Goal: Task Accomplishment & Management: Use online tool/utility

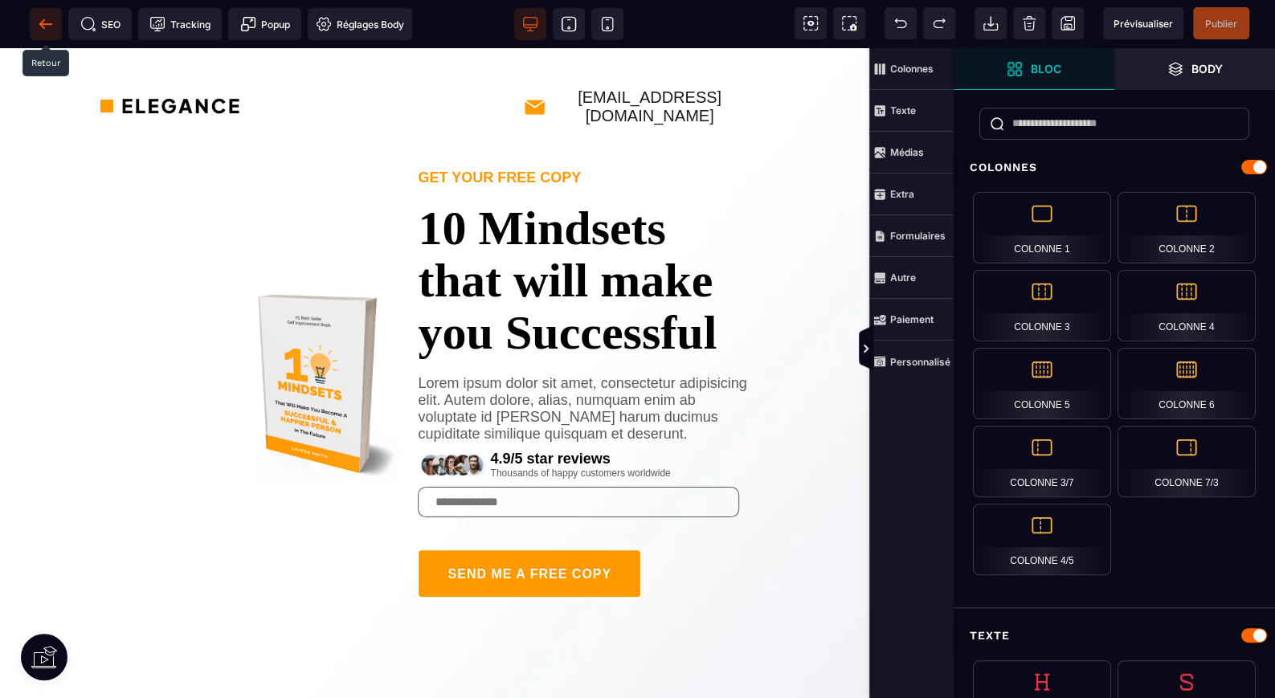
click at [32, 25] on span at bounding box center [46, 24] width 32 height 32
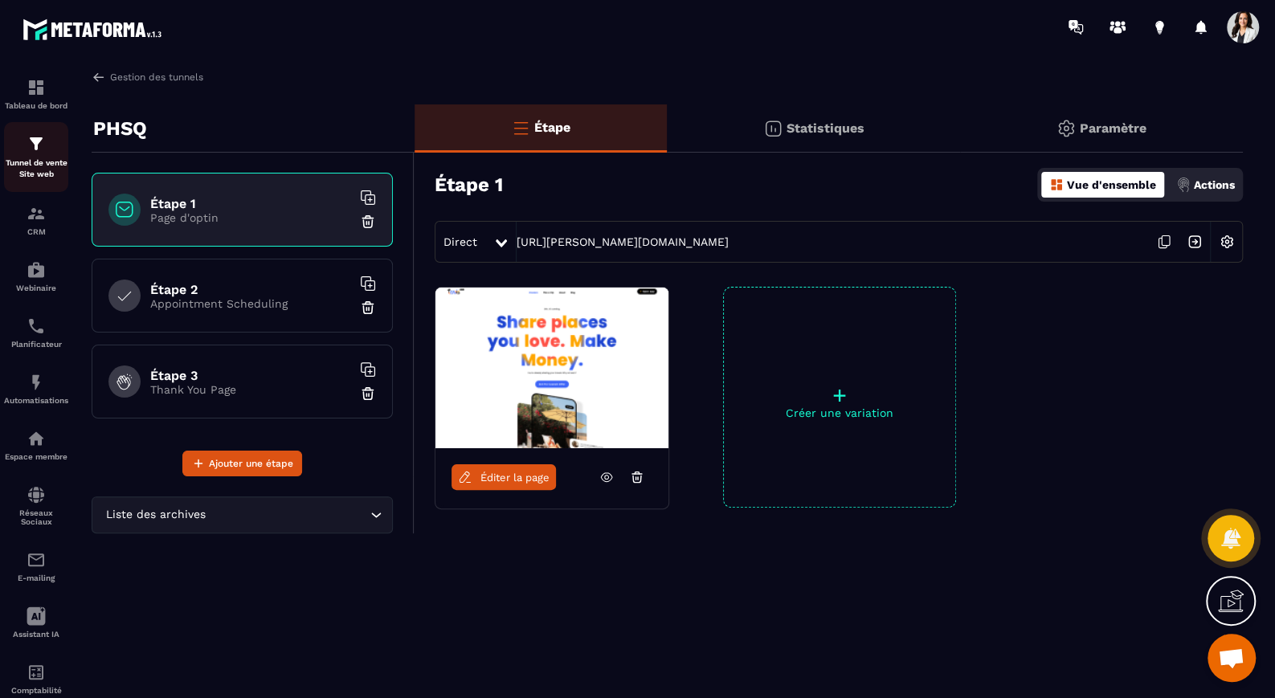
click at [47, 153] on div "Tunnel de vente Site web" at bounding box center [36, 157] width 64 height 46
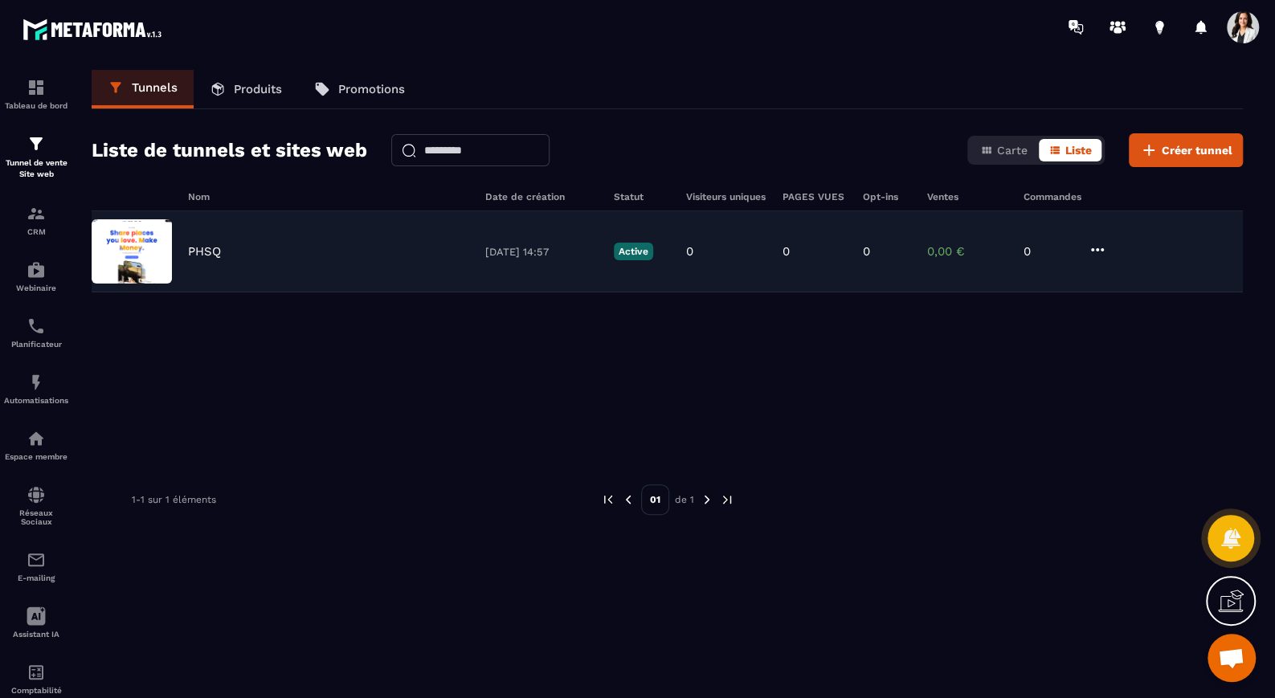
click at [143, 237] on img at bounding box center [132, 251] width 80 height 64
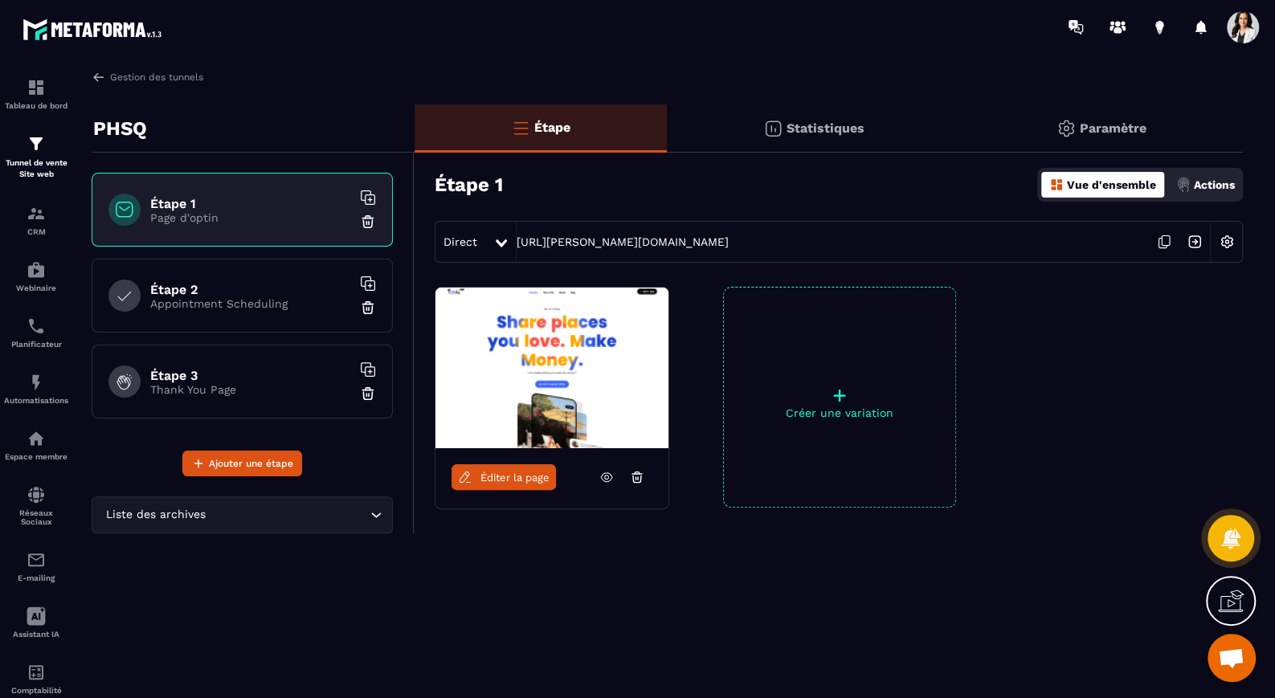
click at [801, 359] on div "+ Créer une variation" at bounding box center [839, 397] width 233 height 221
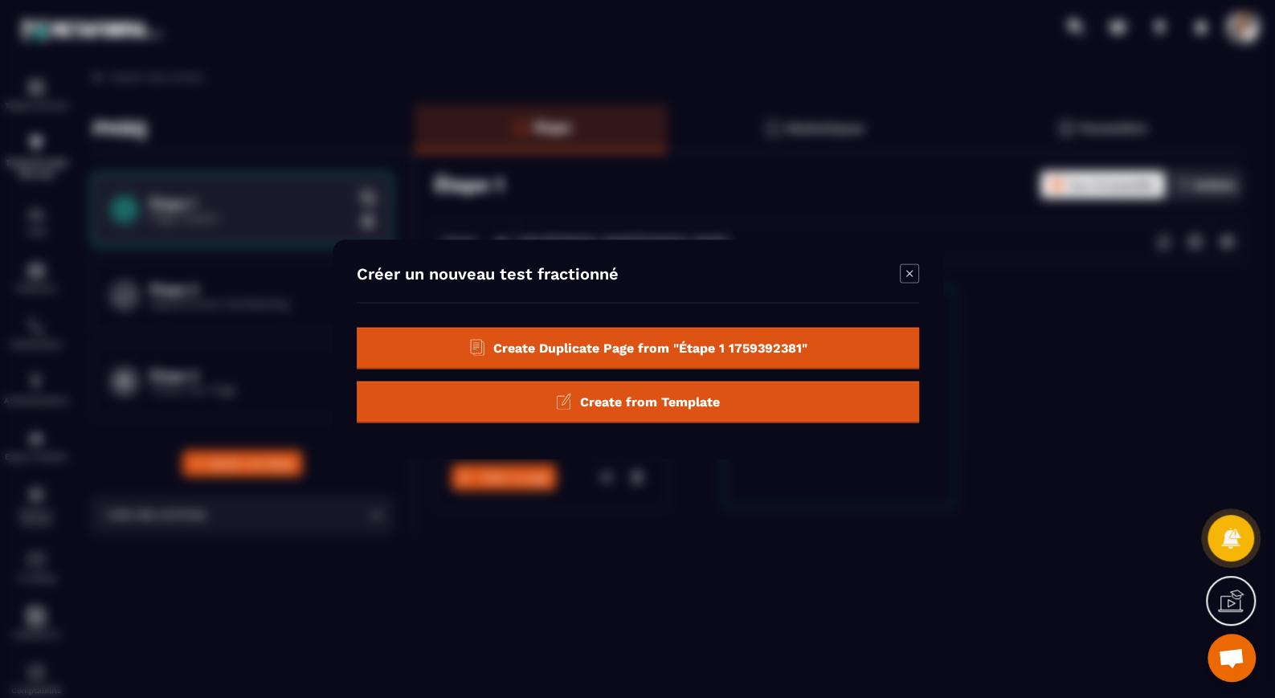
click at [775, 391] on div "Create from Template" at bounding box center [638, 402] width 562 height 42
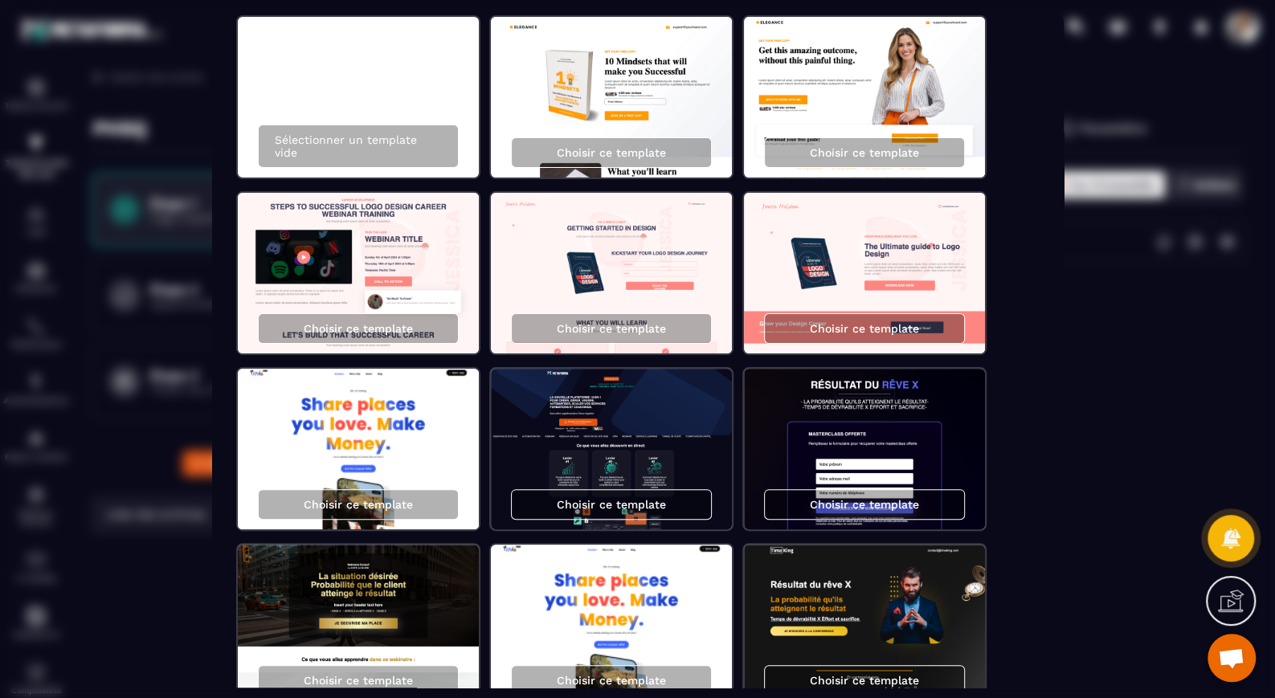
scroll to position [84, 0]
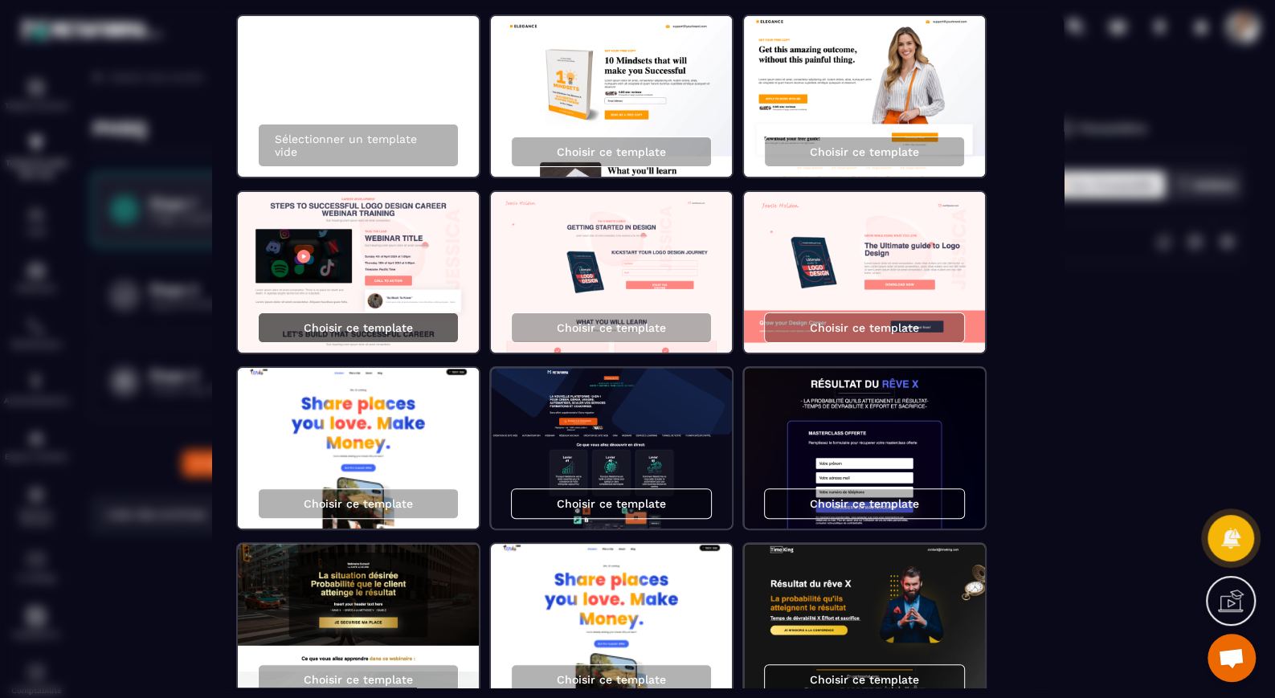
click at [307, 324] on p "Choisir ce template" at bounding box center [358, 327] width 109 height 13
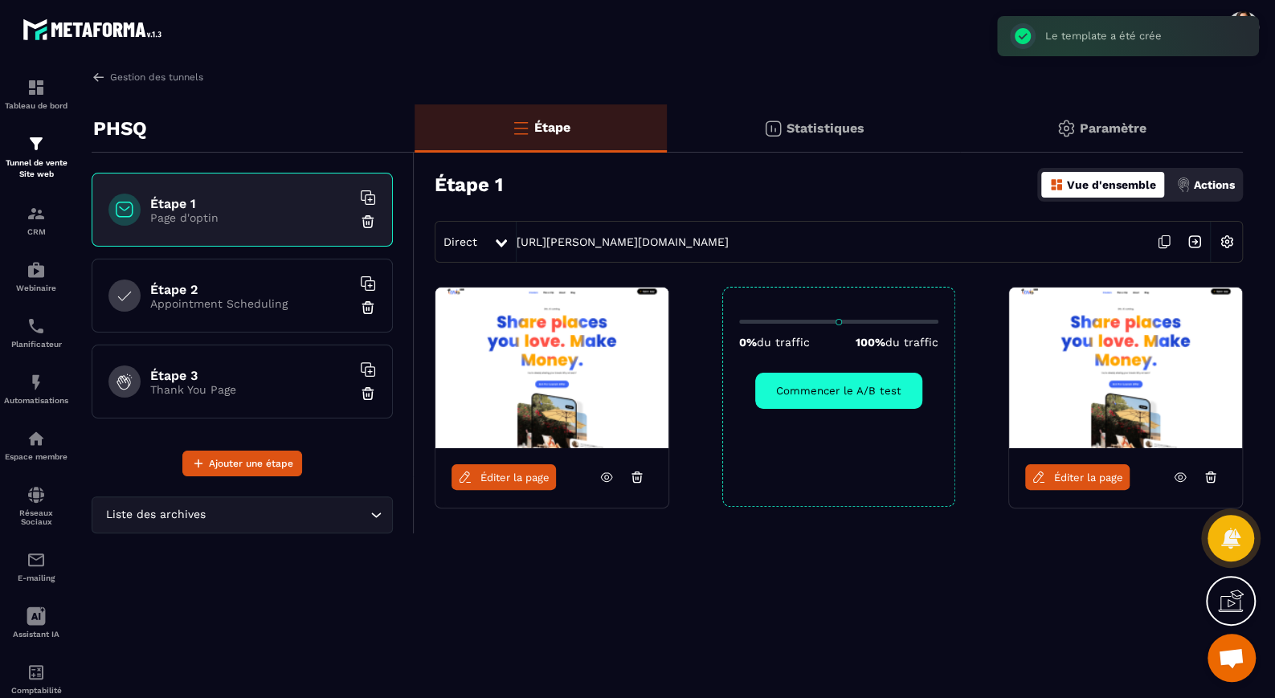
click at [792, 396] on button "Commencer le A/B test" at bounding box center [838, 391] width 167 height 36
click at [1080, 474] on span "Éditer la page" at bounding box center [1088, 478] width 69 height 12
